Goal: Navigation & Orientation: Understand site structure

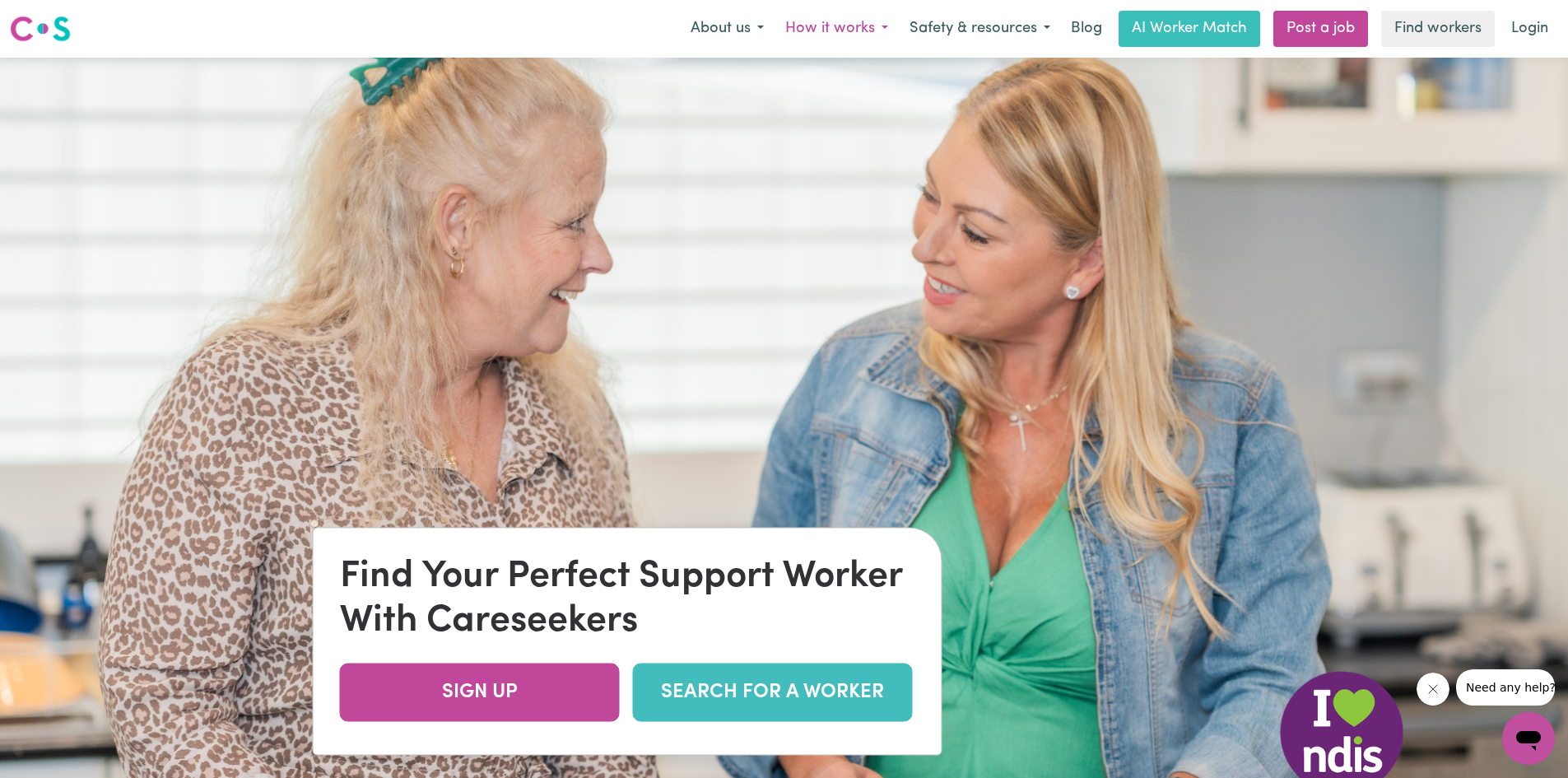
click at [880, 30] on button "How it works" at bounding box center [837, 29] width 125 height 35
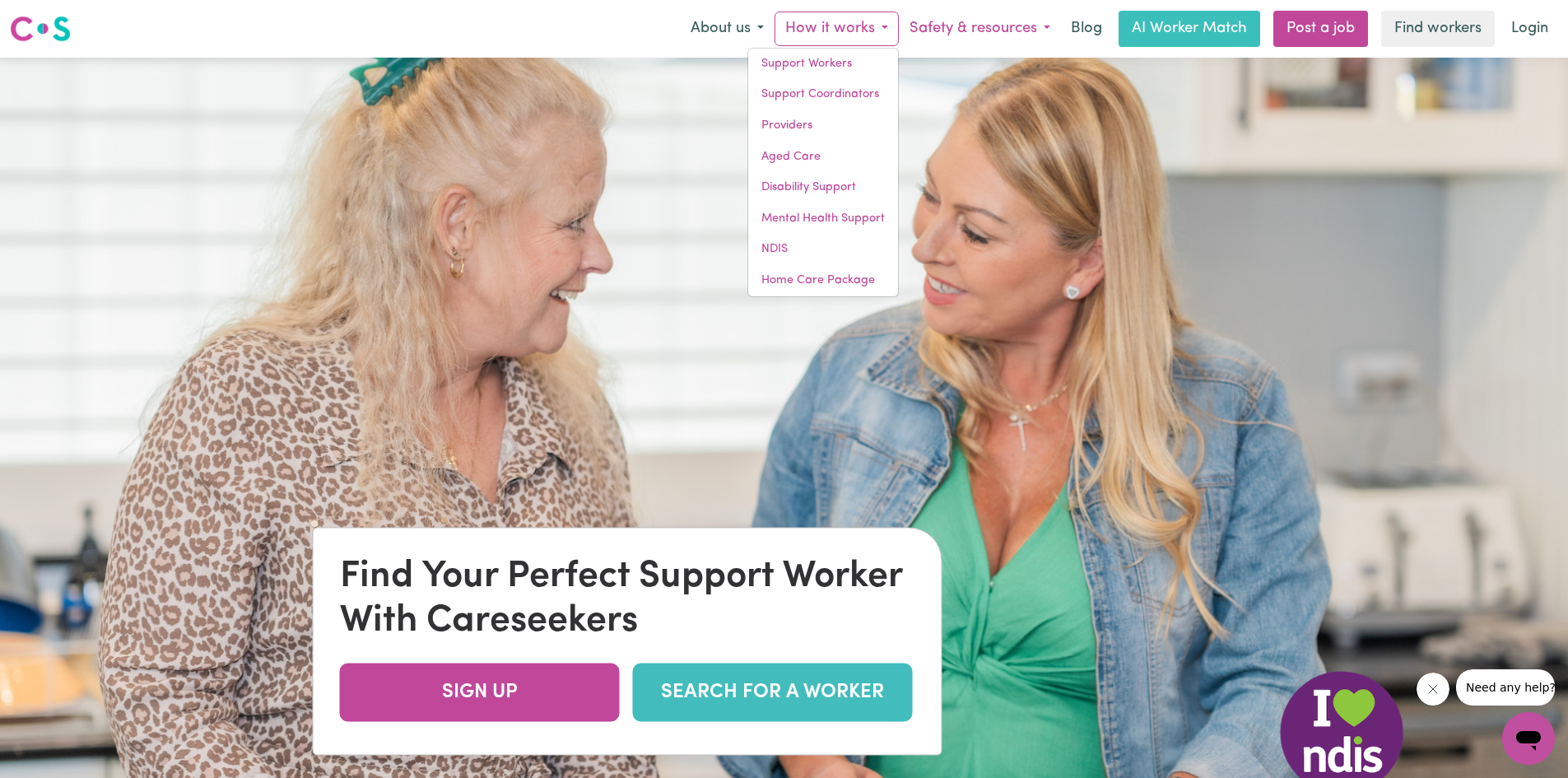
click at [1047, 29] on button "Safety & resources" at bounding box center [980, 29] width 162 height 35
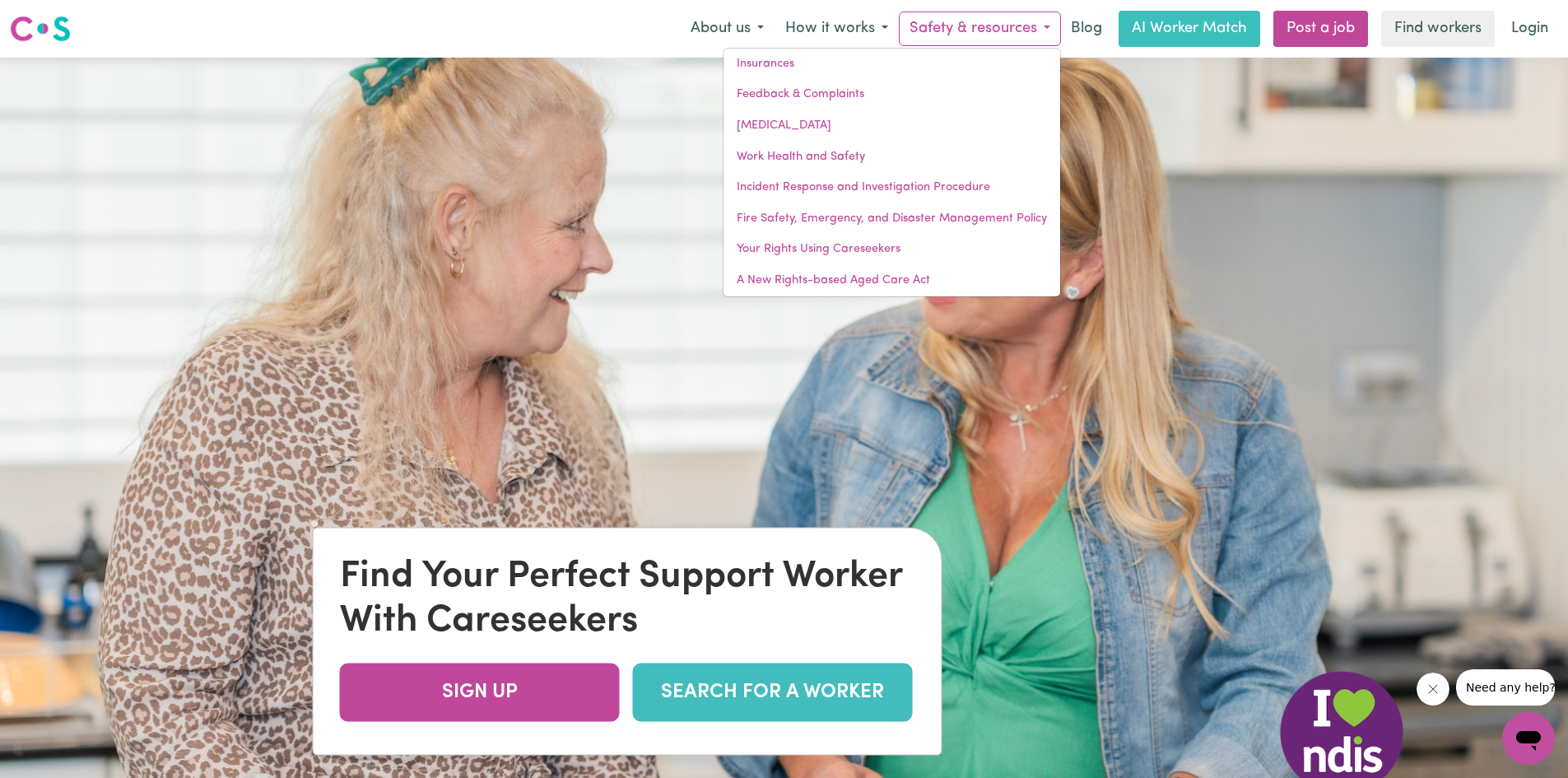
click at [292, 212] on img at bounding box center [784, 447] width 1568 height 778
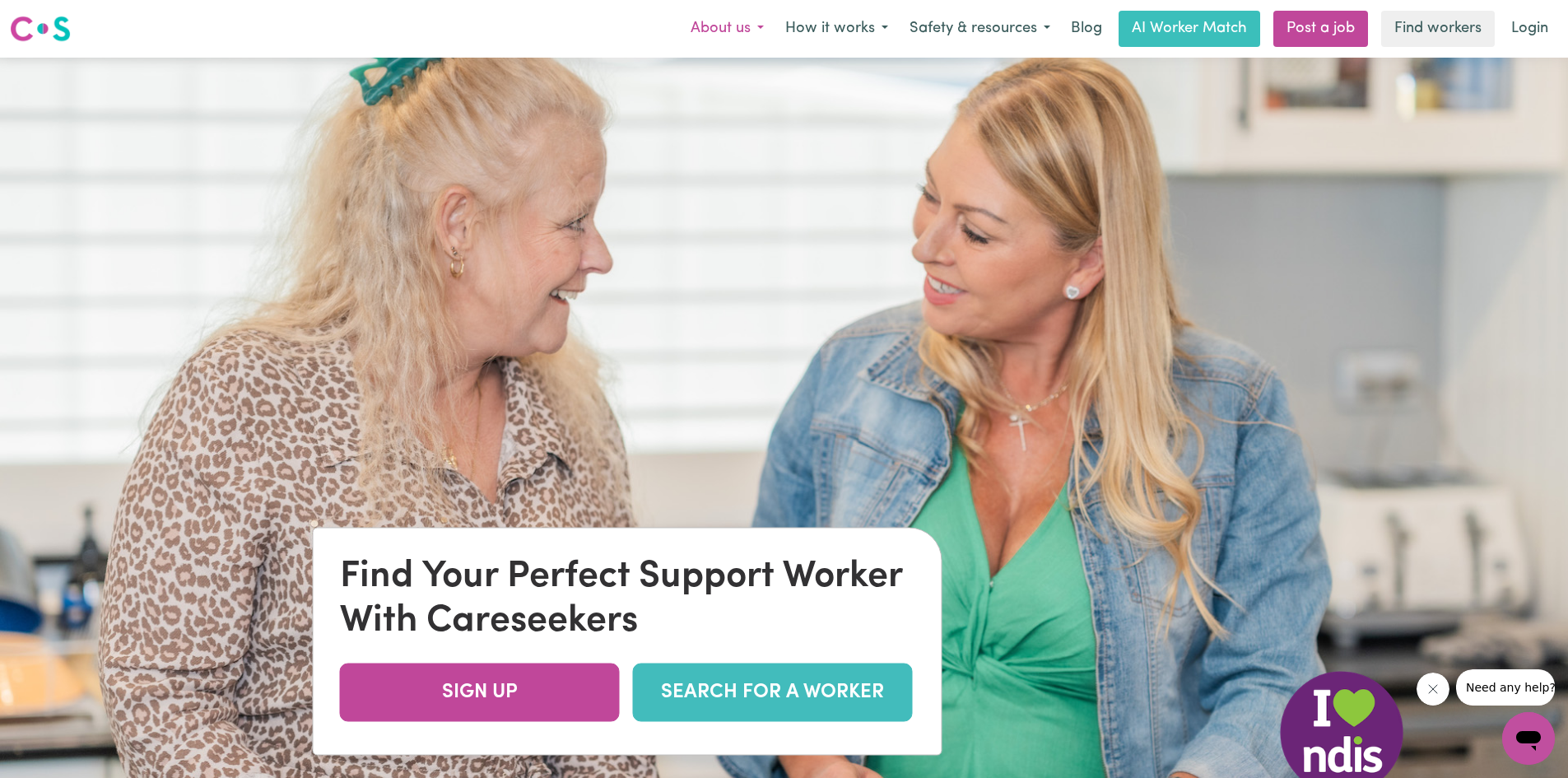
click at [703, 34] on button "About us" at bounding box center [727, 29] width 95 height 35
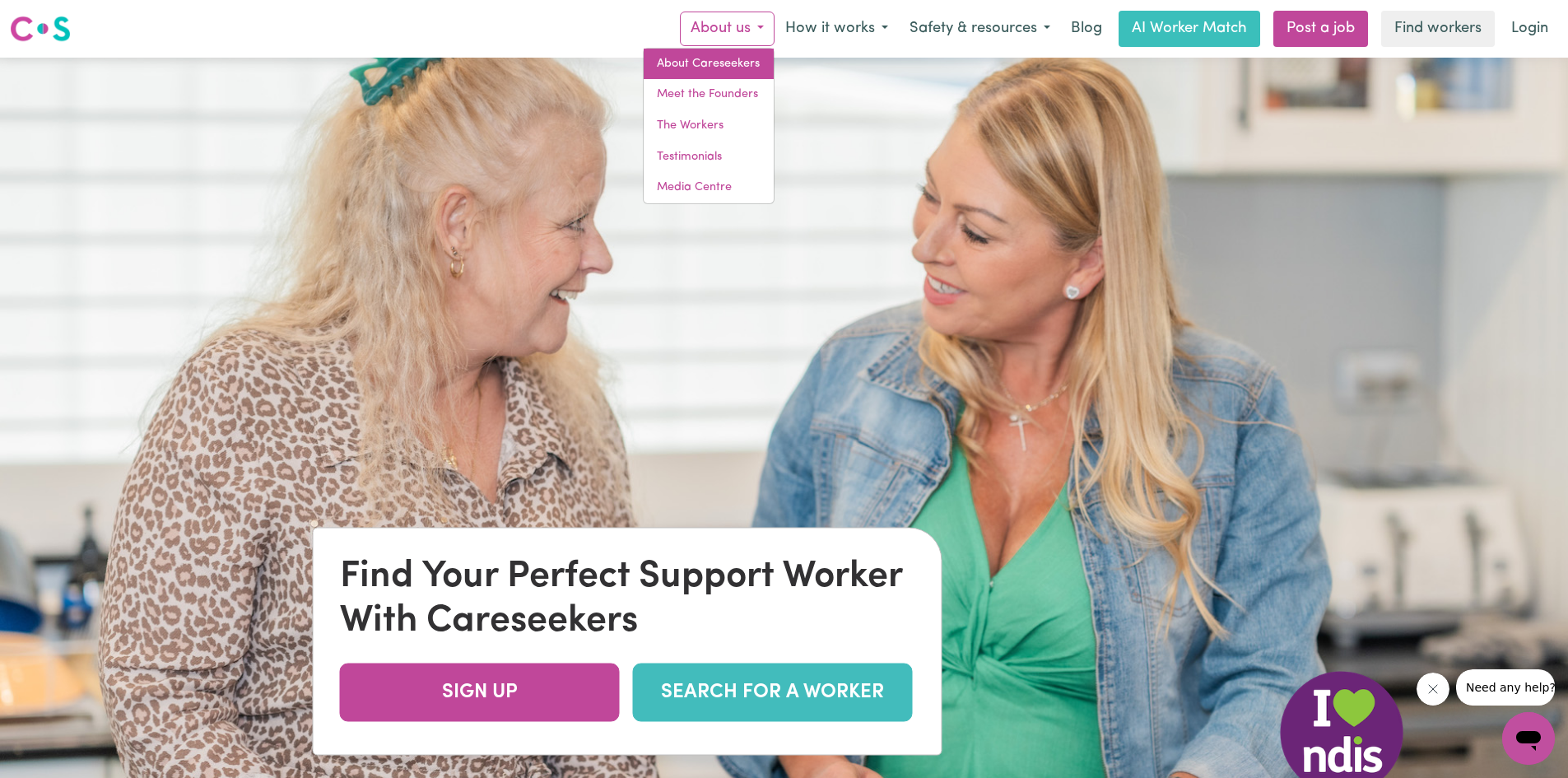
click at [688, 63] on link "About Careseekers" at bounding box center [709, 64] width 130 height 32
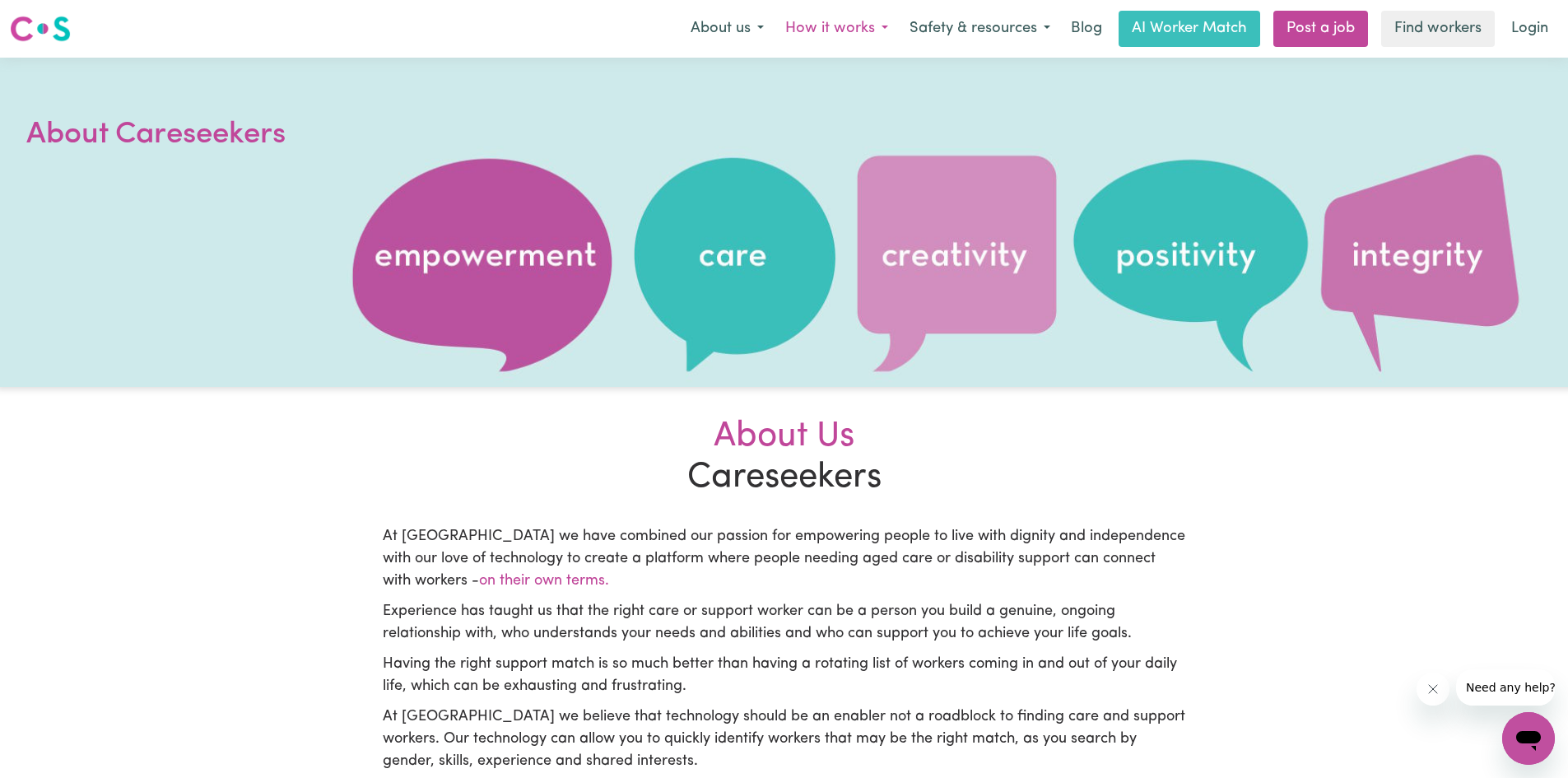
click at [887, 30] on button "How it works" at bounding box center [837, 29] width 125 height 35
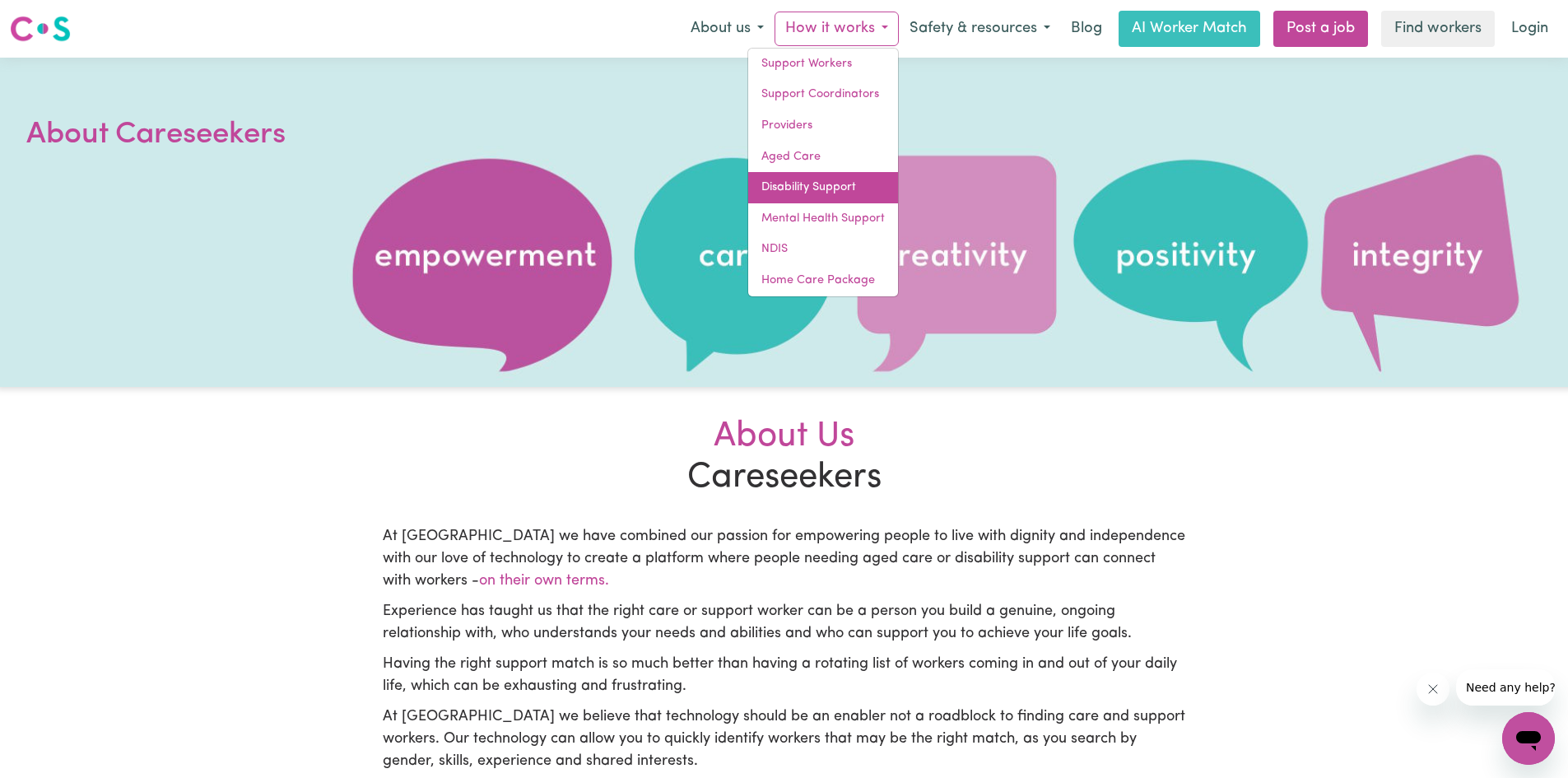
click at [825, 183] on link "Disability Support" at bounding box center [823, 188] width 150 height 32
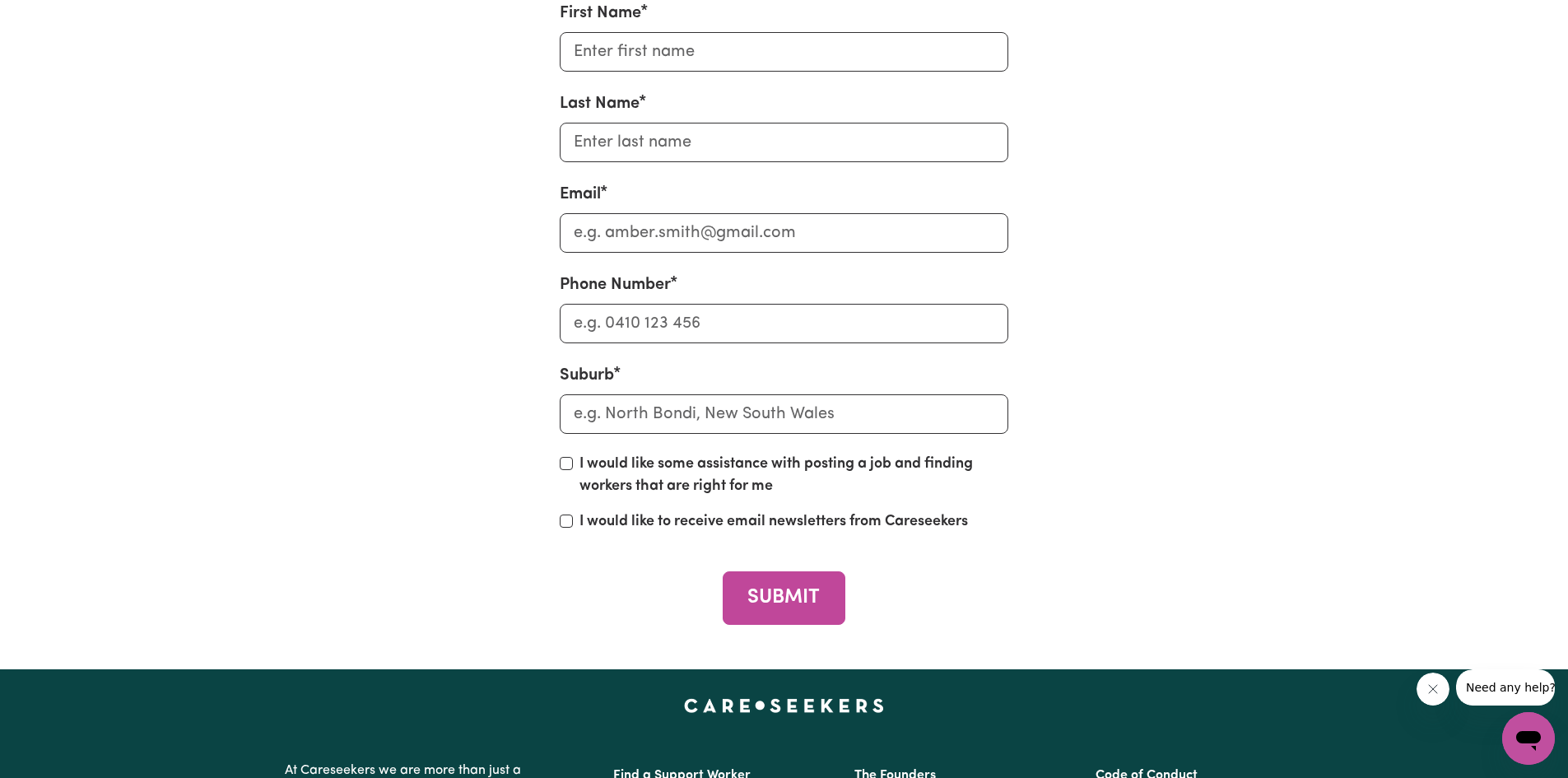
scroll to position [6092, 0]
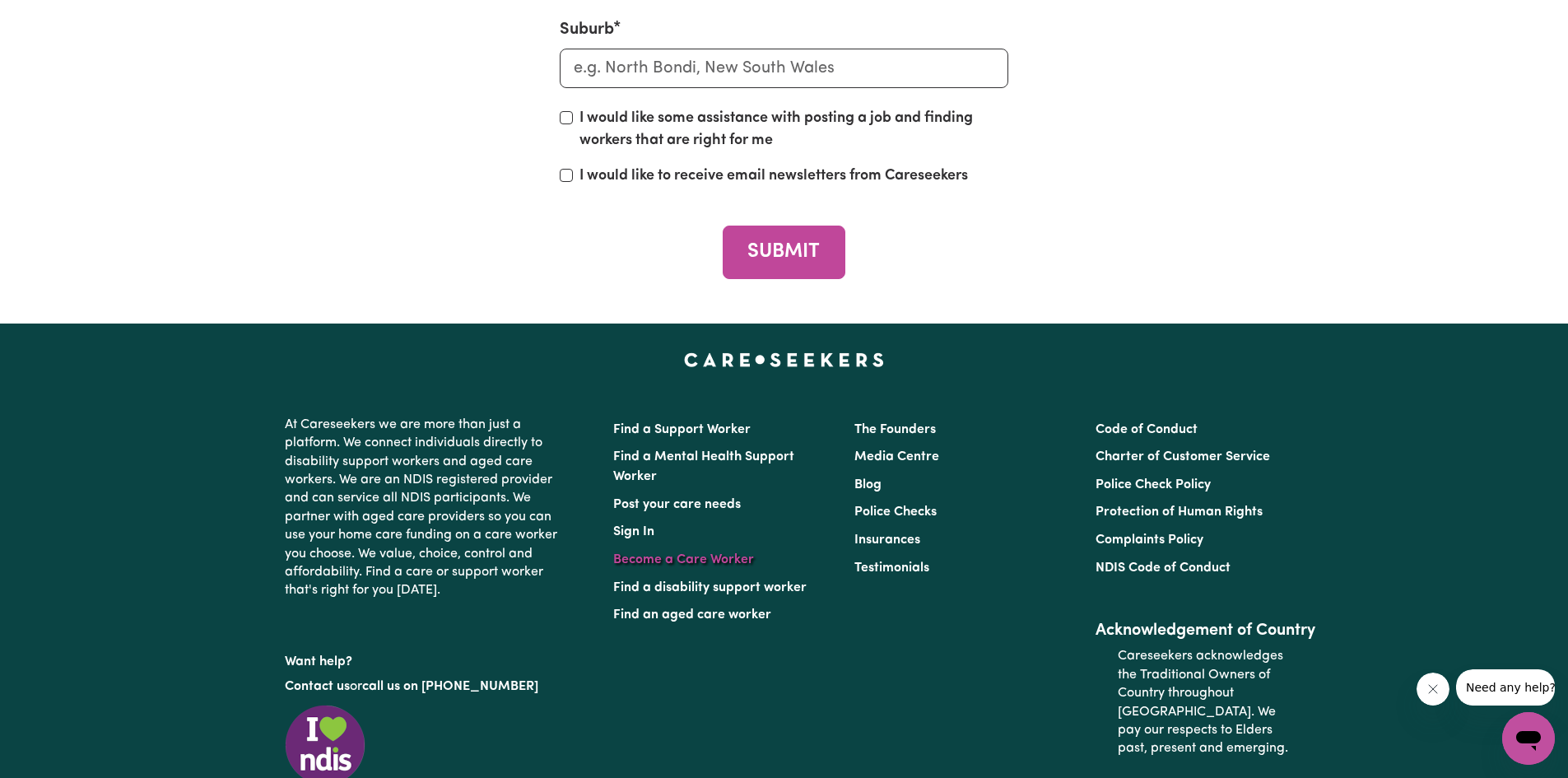
click at [638, 558] on link "Become a Care Worker" at bounding box center [683, 559] width 141 height 13
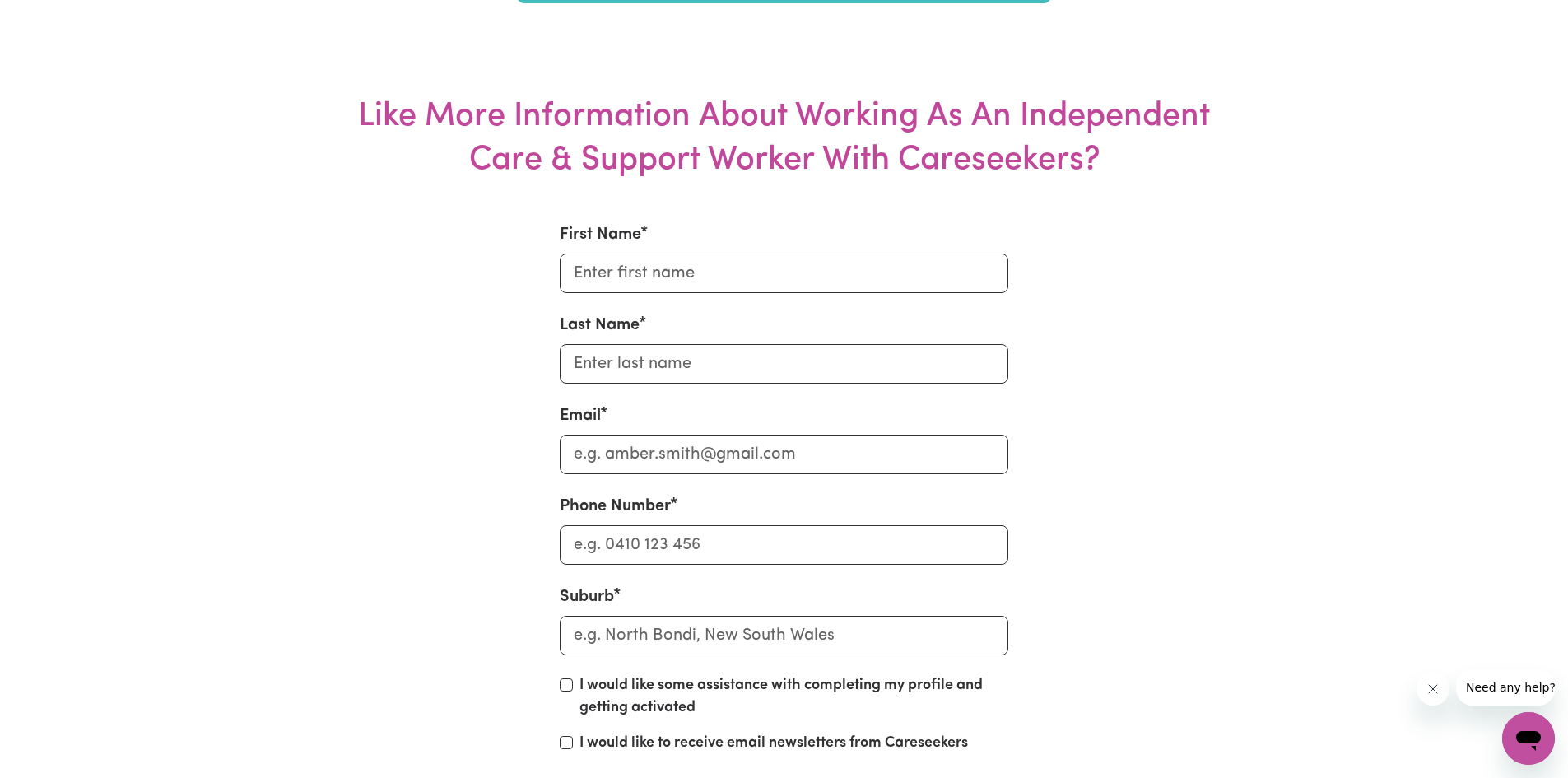
scroll to position [6421, 0]
